Goal: Task Accomplishment & Management: Complete application form

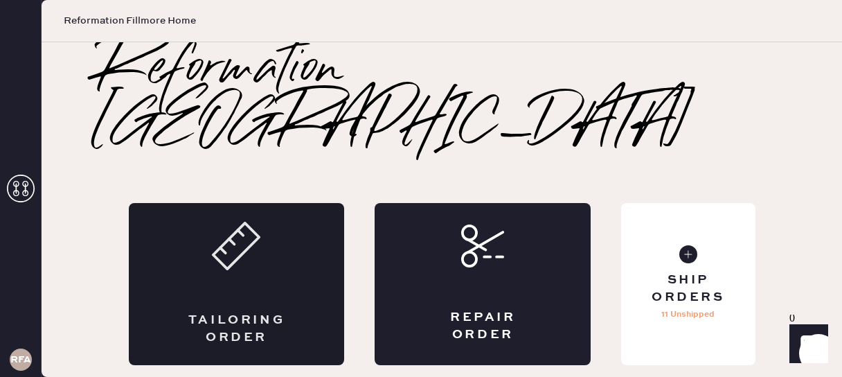
click at [240, 227] on div "Tailoring Order" at bounding box center [237, 284] width 216 height 162
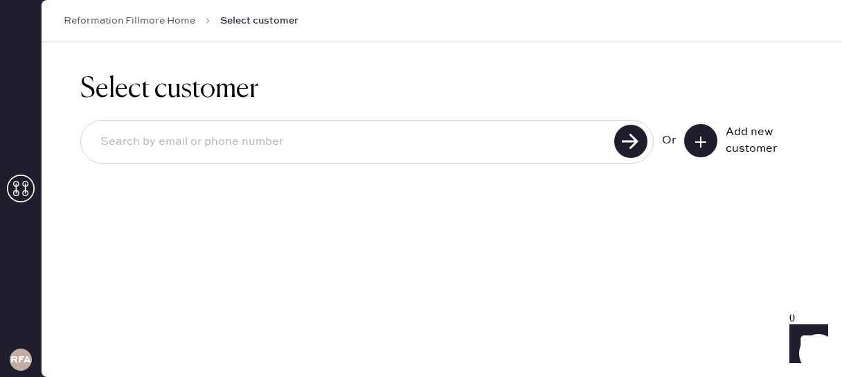
click at [262, 137] on input at bounding box center [349, 142] width 521 height 32
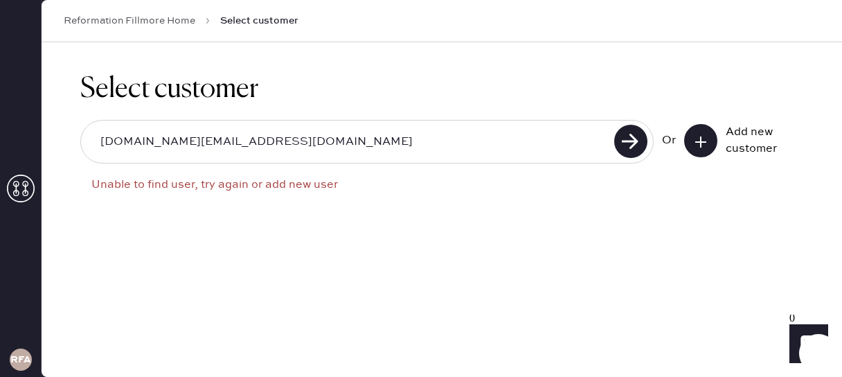
click at [123, 142] on input "[DOMAIN_NAME][EMAIL_ADDRESS][DOMAIN_NAME]" at bounding box center [349, 142] width 521 height 32
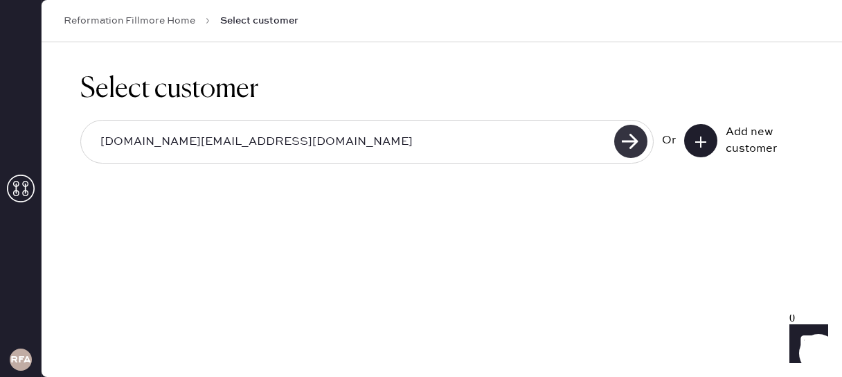
type input "[DOMAIN_NAME][EMAIL_ADDRESS][DOMAIN_NAME]"
click at [629, 125] on use at bounding box center [630, 141] width 33 height 33
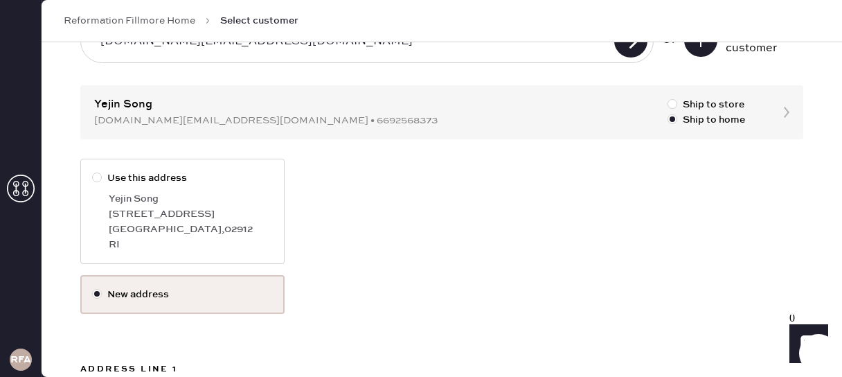
scroll to position [98, 0]
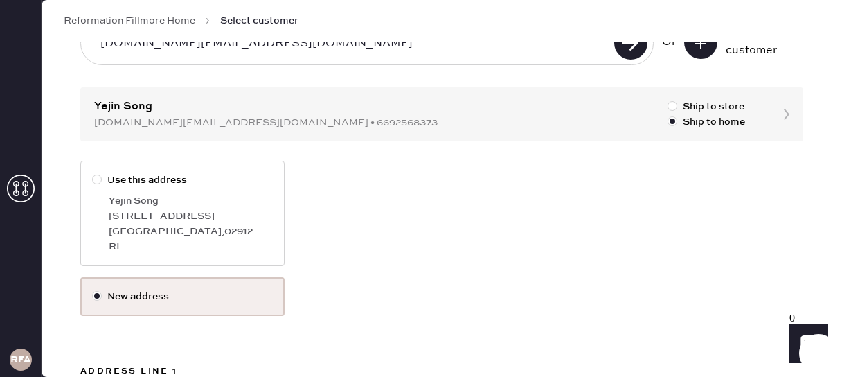
click at [100, 175] on div at bounding box center [97, 180] width 10 height 10
click at [93, 173] on input "Use this address" at bounding box center [92, 172] width 1 height 1
radio input "true"
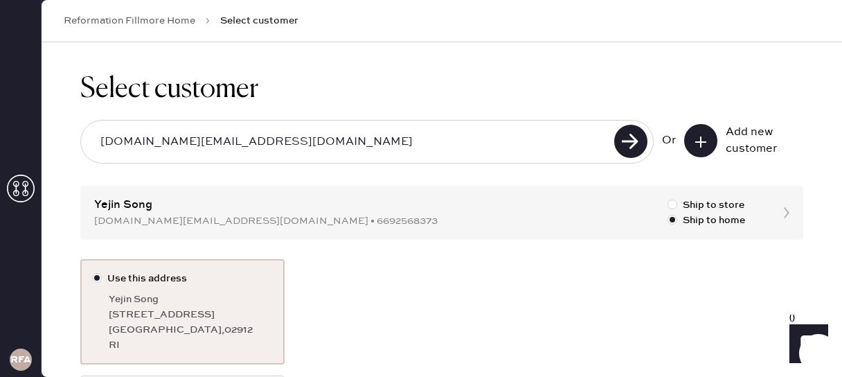
scroll to position [123, 0]
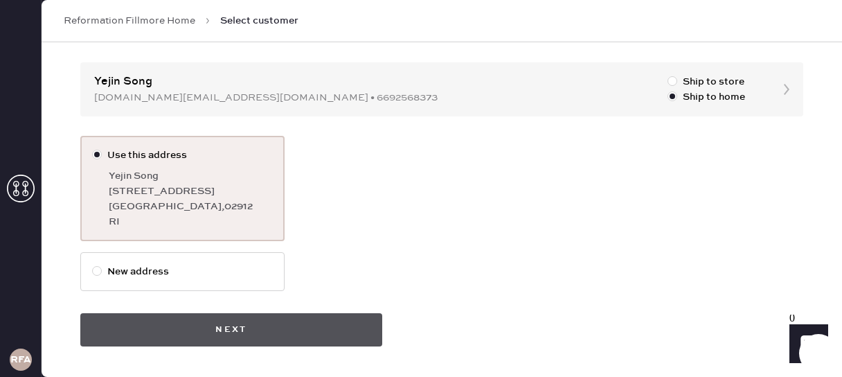
click at [245, 331] on button "Next" at bounding box center [231, 329] width 302 height 33
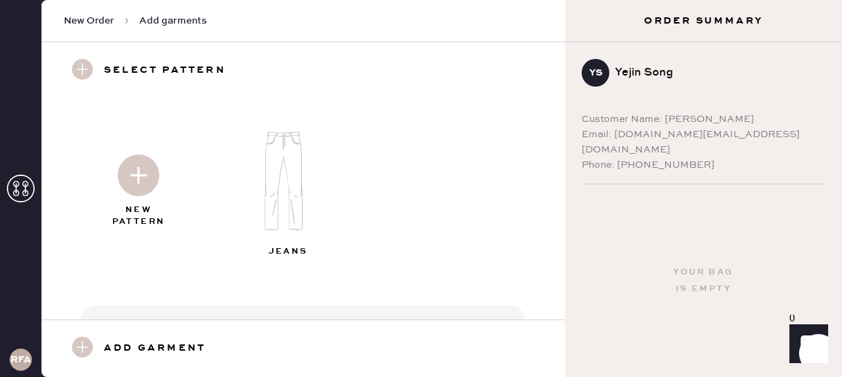
click at [142, 174] on img at bounding box center [139, 175] width 42 height 42
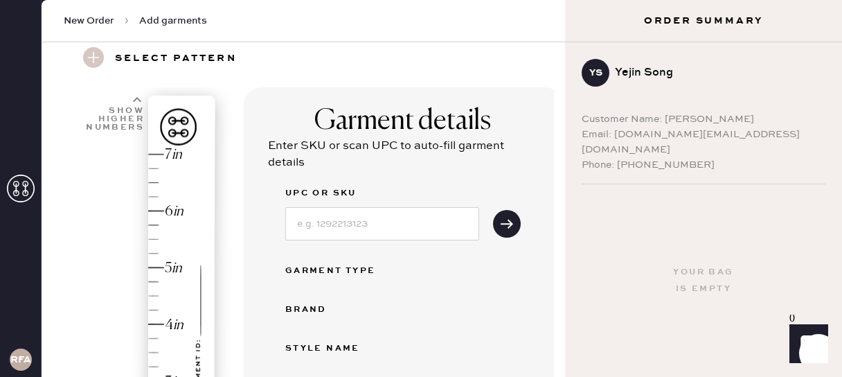
scroll to position [59, 0]
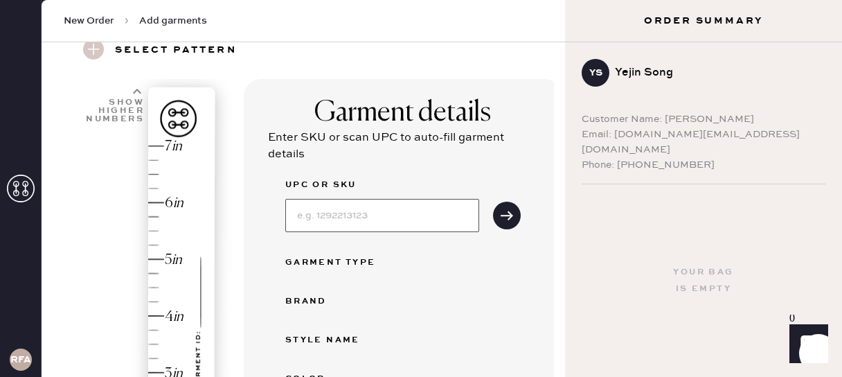
click at [348, 219] on input at bounding box center [382, 215] width 194 height 33
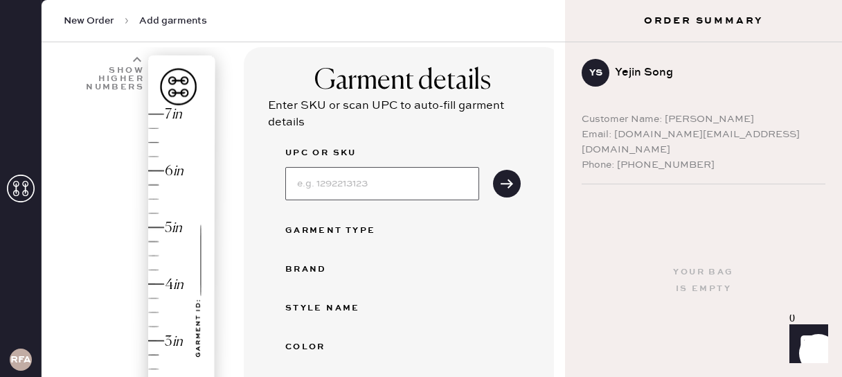
scroll to position [117, 0]
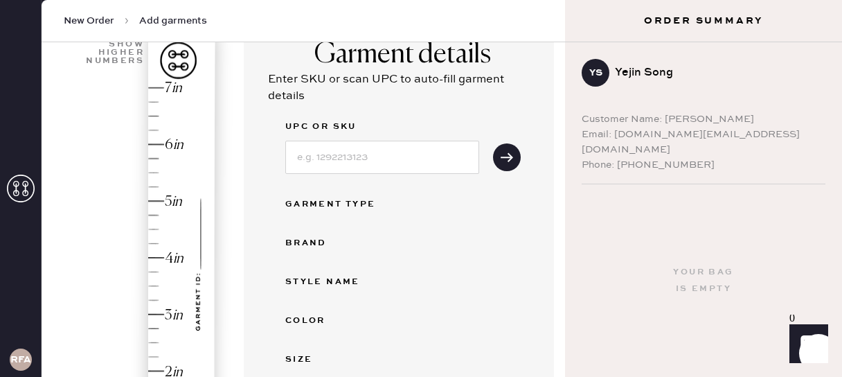
click at [348, 125] on label "UPC or SKU" at bounding box center [382, 126] width 194 height 17
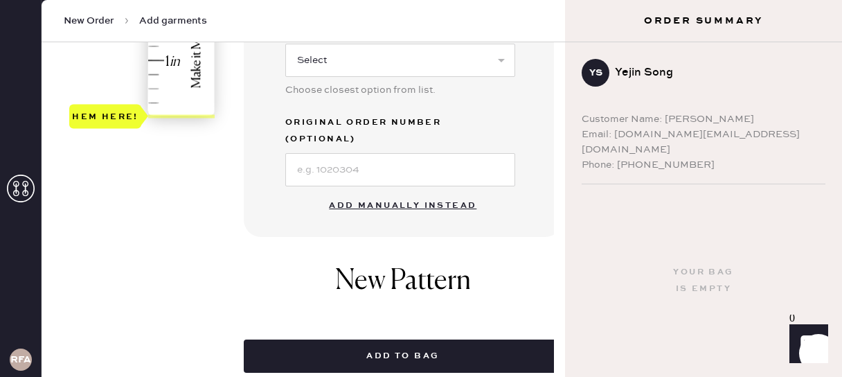
scroll to position [485, 0]
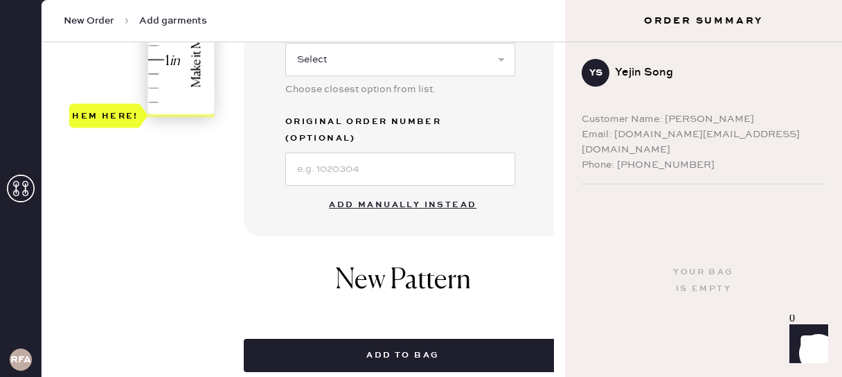
click at [398, 191] on button "Add manually instead" at bounding box center [403, 205] width 164 height 28
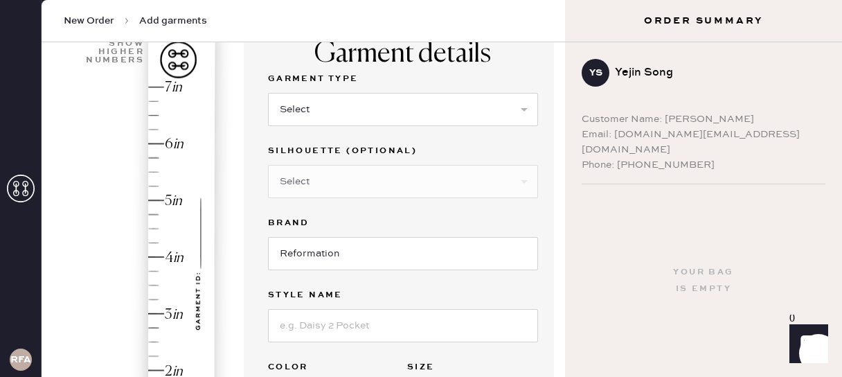
scroll to position [0, 0]
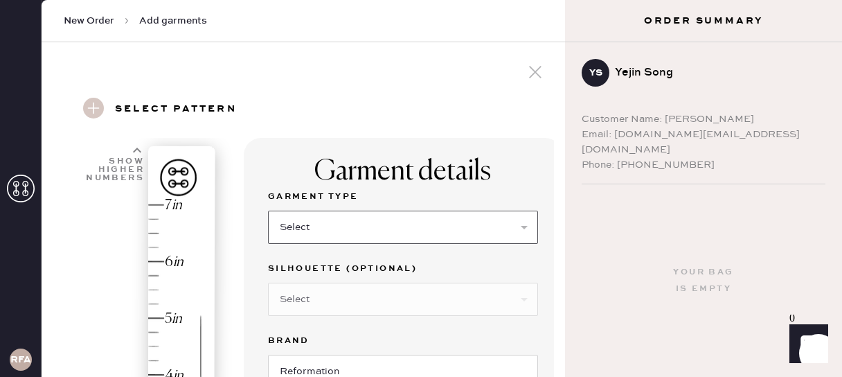
click at [326, 226] on select "Select Basic Skirt Jeans Leggings Pants Shorts Basic Sleeved Dress Basic Sleeve…" at bounding box center [403, 227] width 270 height 33
select select "4"
click at [268, 211] on select "Select Basic Skirt Jeans Leggings Pants Shorts Basic Sleeved Dress Basic Sleeve…" at bounding box center [403, 227] width 270 height 33
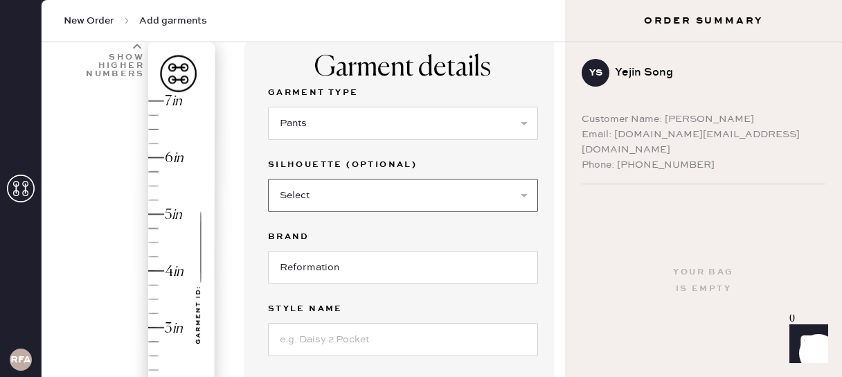
click at [306, 198] on select "Select Joggers Shorts Cropped Flare Boot Cut Straight Skinny Other" at bounding box center [403, 195] width 270 height 33
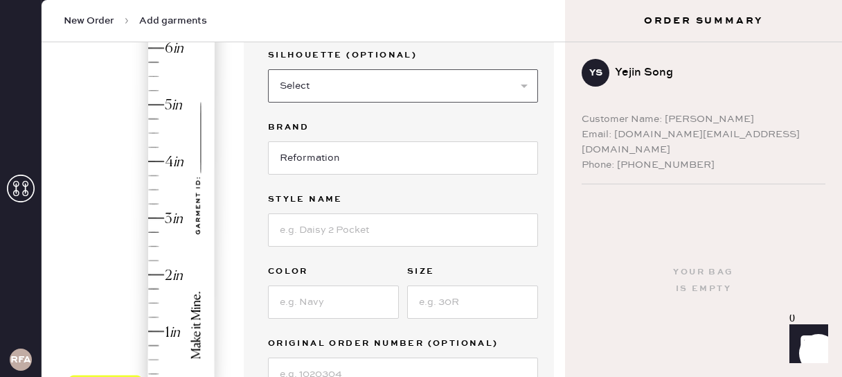
scroll to position [218, 0]
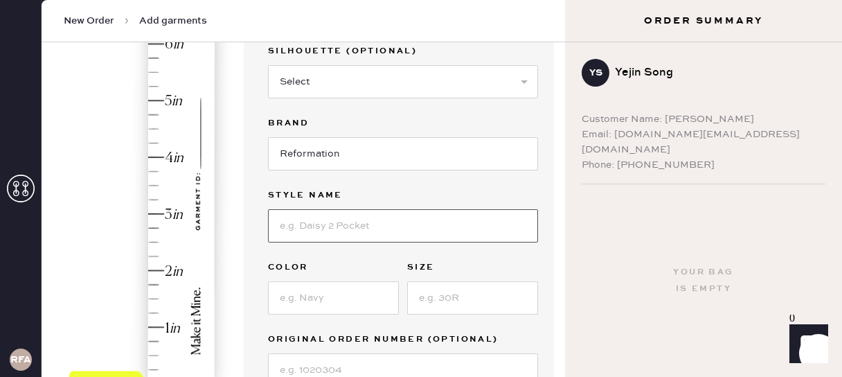
click at [333, 220] on input at bounding box center [403, 225] width 270 height 33
type input "[PERSON_NAME] mid rise pant"
click at [316, 294] on input at bounding box center [333, 297] width 131 height 33
type input "black"
click at [455, 301] on input at bounding box center [472, 297] width 131 height 33
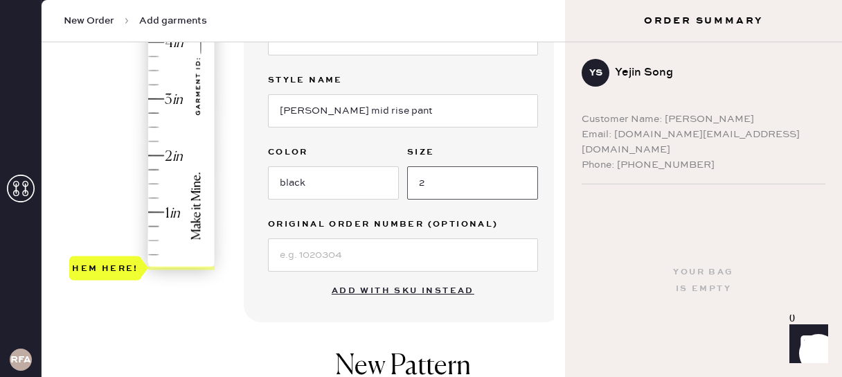
scroll to position [342, 0]
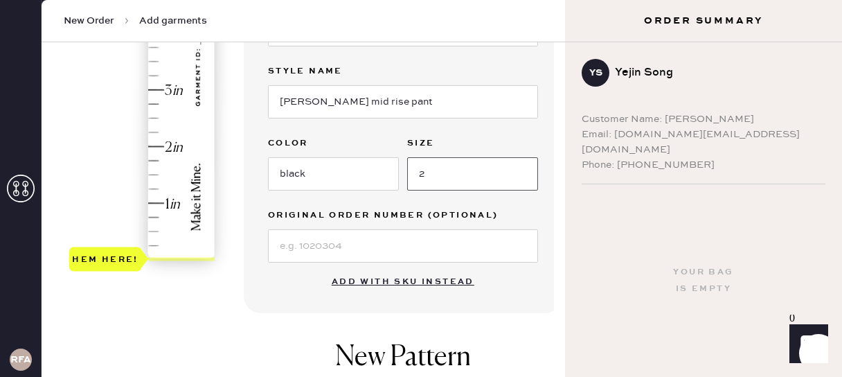
type input "2"
click at [336, 256] on input at bounding box center [403, 245] width 270 height 33
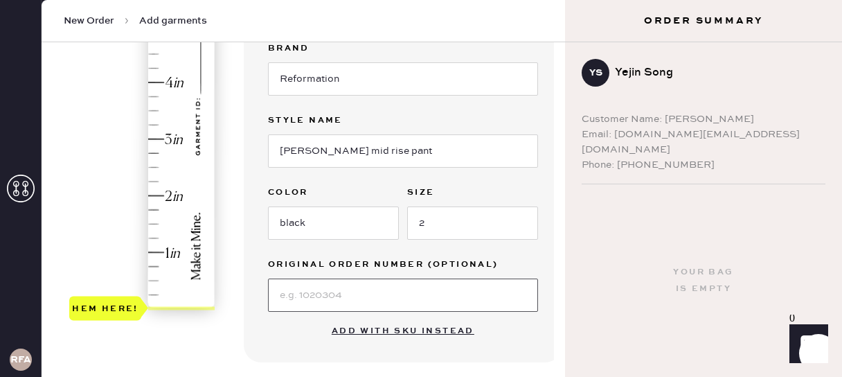
scroll to position [268, 0]
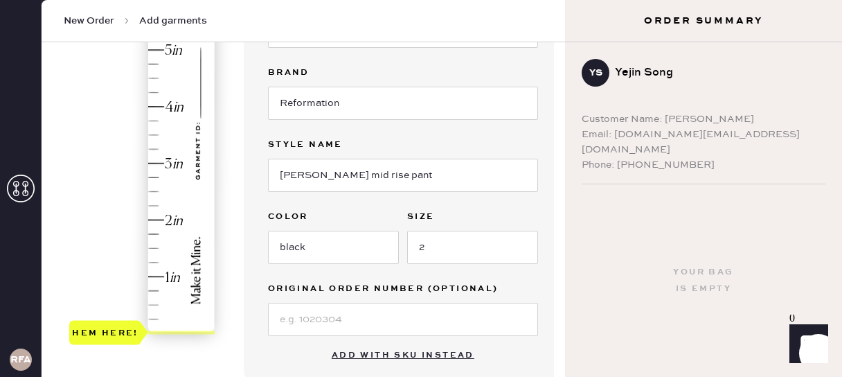
type input "3"
click at [151, 163] on div "Hem here!" at bounding box center [143, 135] width 148 height 409
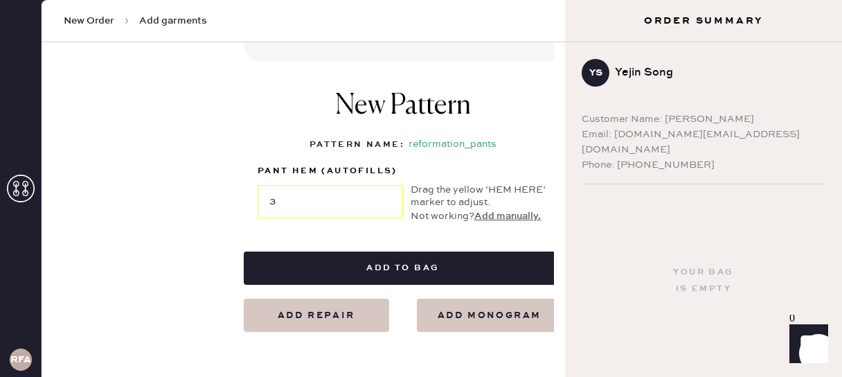
scroll to position [626, 0]
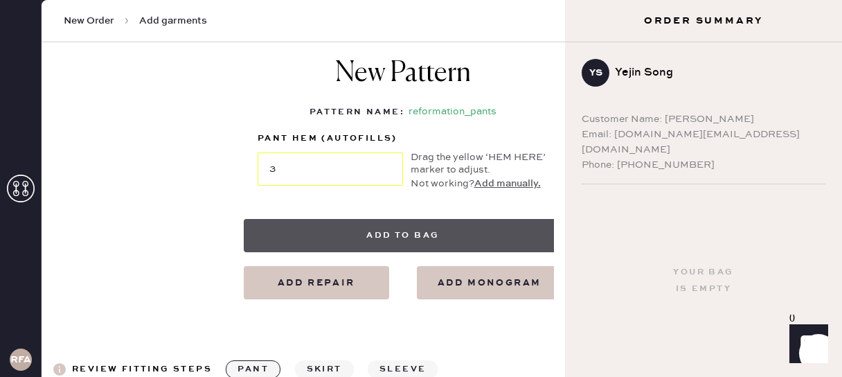
click at [418, 236] on button "Add to bag" at bounding box center [403, 235] width 319 height 33
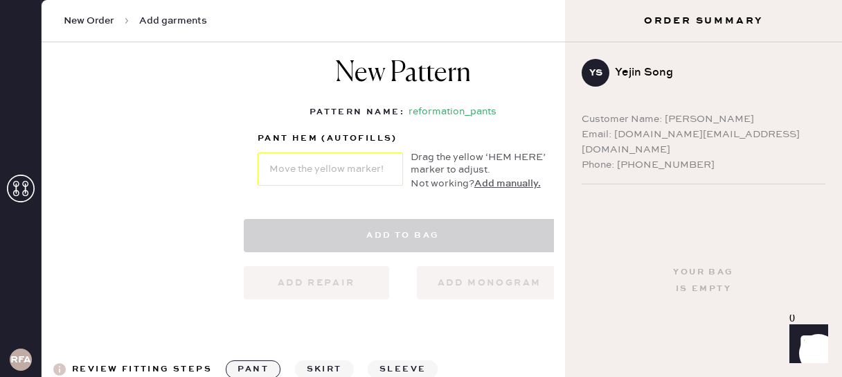
select select "4"
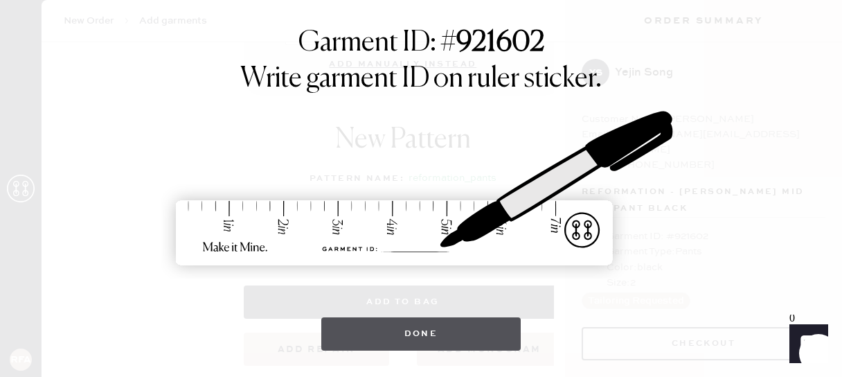
click at [389, 338] on button "Done" at bounding box center [421, 333] width 200 height 33
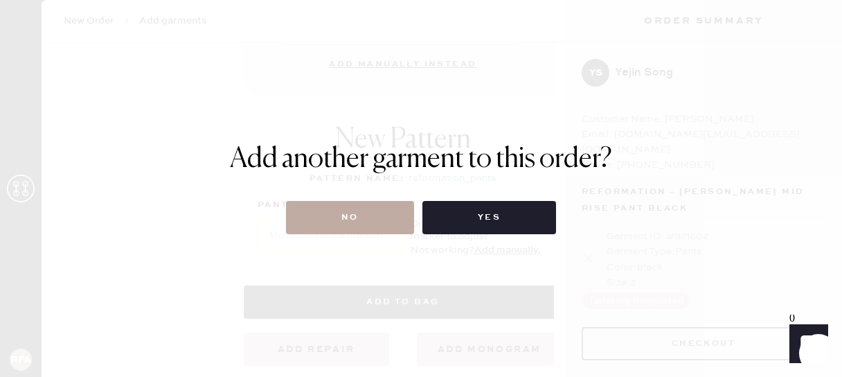
click at [375, 210] on button "No" at bounding box center [350, 217] width 128 height 33
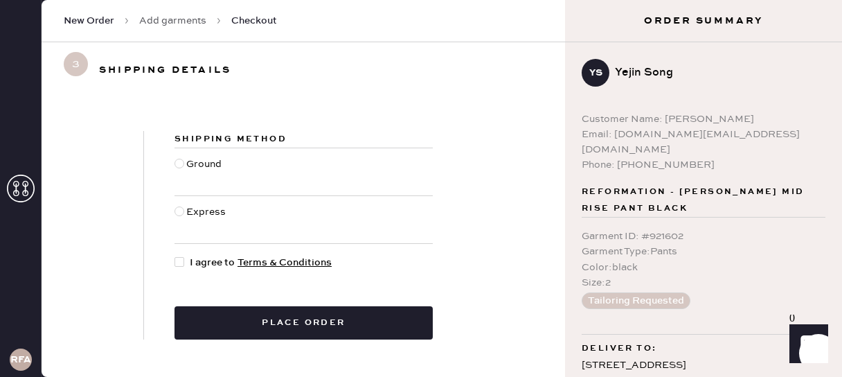
click at [179, 159] on div at bounding box center [180, 164] width 10 height 10
click at [175, 157] on input "Ground" at bounding box center [175, 157] width 1 height 1
radio input "true"
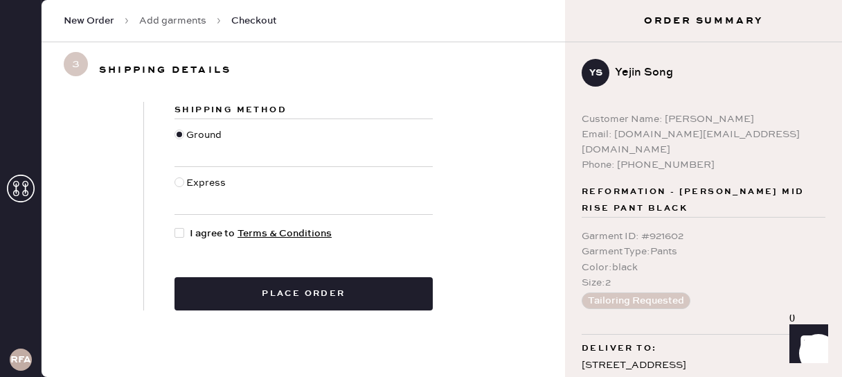
click at [178, 227] on div at bounding box center [182, 233] width 15 height 15
click at [175, 227] on input "I agree to Terms & Conditions" at bounding box center [175, 226] width 1 height 1
checkbox input "true"
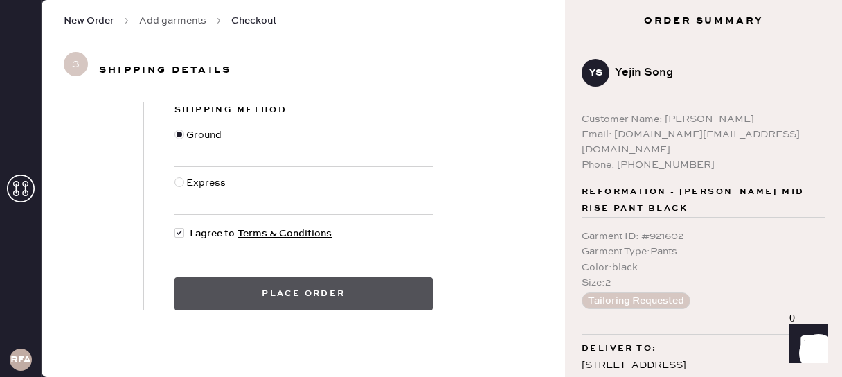
click at [290, 293] on button "Place order" at bounding box center [304, 293] width 258 height 33
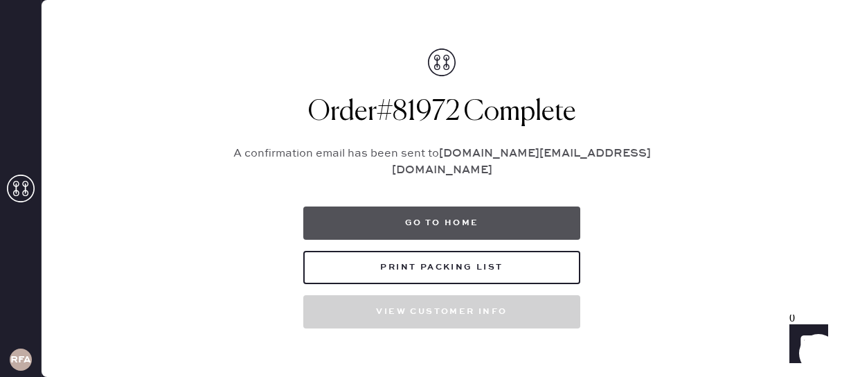
click at [482, 217] on button "Go to home" at bounding box center [441, 222] width 277 height 33
